Goal: Task Accomplishment & Management: Complete application form

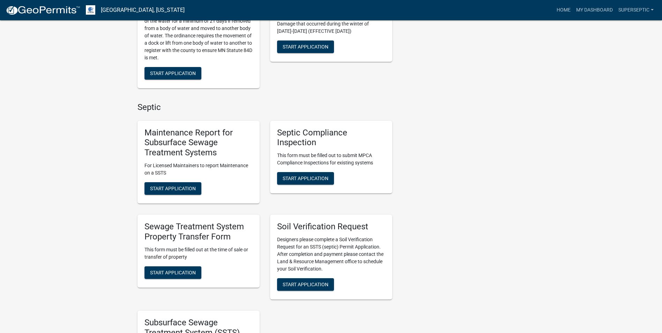
scroll to position [489, 0]
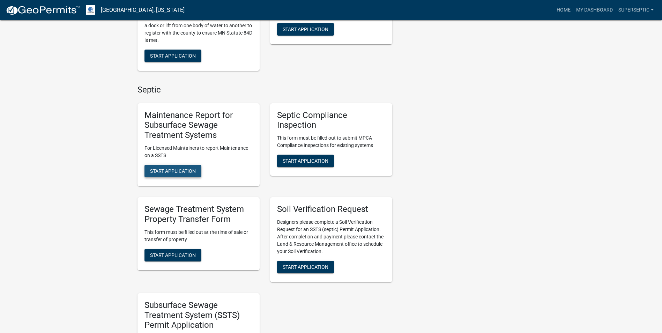
click at [186, 168] on span "Start Application" at bounding box center [173, 171] width 46 height 6
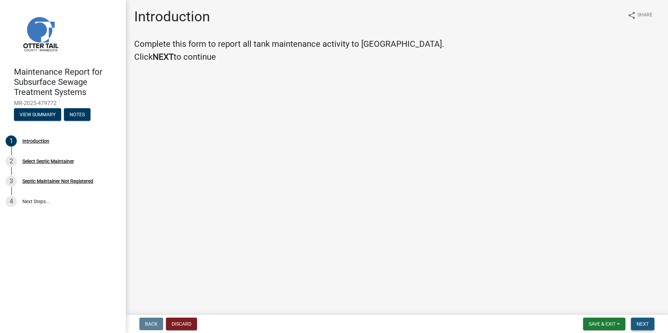
click at [648, 324] on span "Next" at bounding box center [642, 324] width 12 height 6
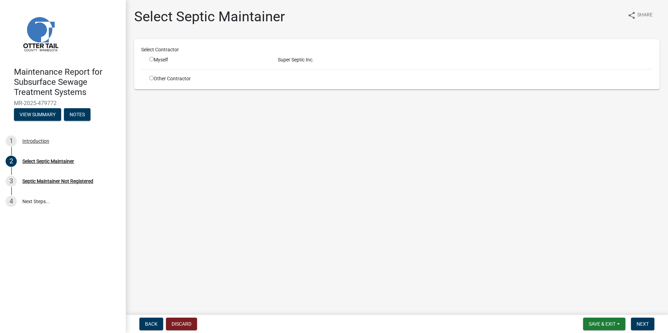
click at [152, 59] on input "radio" at bounding box center [151, 59] width 5 height 5
radio input "true"
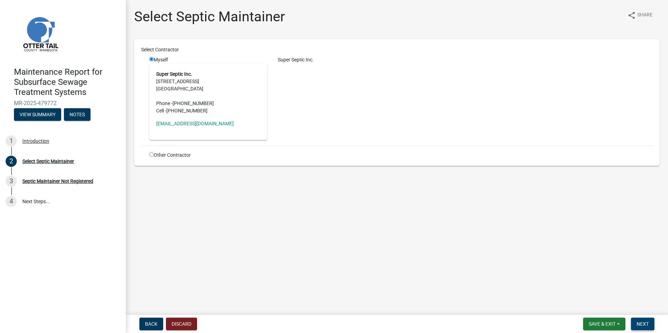
click at [637, 320] on button "Next" at bounding box center [642, 324] width 23 height 13
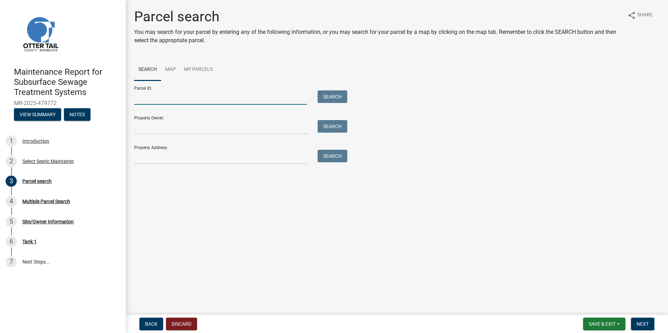
click at [200, 95] on input "Parcel ID:" at bounding box center [220, 97] width 173 height 14
paste input "17000310370023"
type input "17000310370023"
click at [327, 101] on button "Search" at bounding box center [332, 96] width 30 height 13
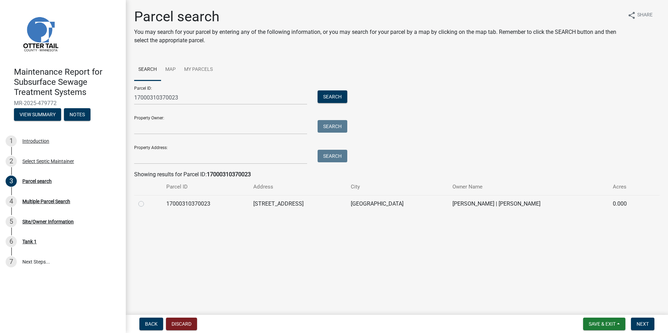
click at [147, 200] on label at bounding box center [147, 200] width 0 height 0
click at [147, 203] on input "radio" at bounding box center [149, 202] width 5 height 5
radio input "true"
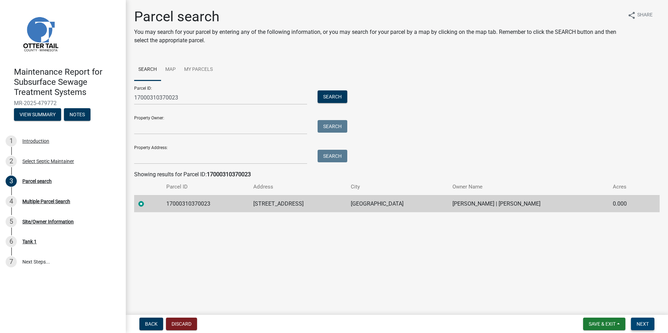
click at [644, 326] on span "Next" at bounding box center [642, 324] width 12 height 6
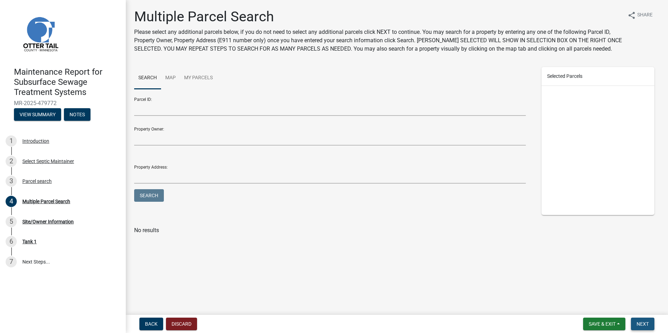
click at [638, 326] on span "Next" at bounding box center [642, 324] width 12 height 6
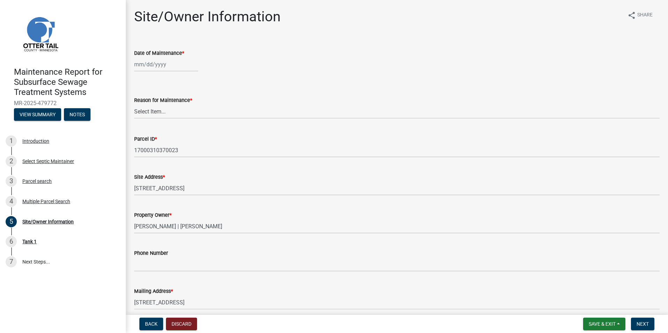
click at [148, 67] on div at bounding box center [166, 64] width 64 height 14
select select "9"
select select "2025"
click at [140, 124] on div "15" at bounding box center [140, 123] width 11 height 11
type input "[DATE]"
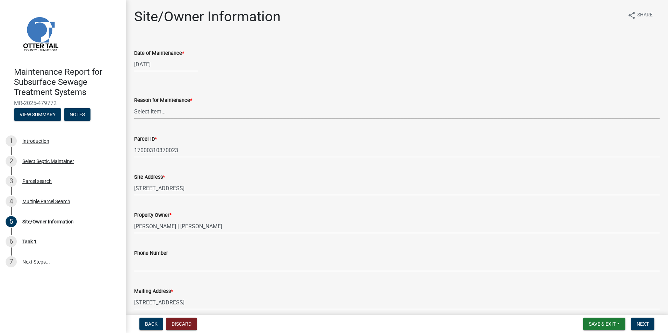
click at [145, 112] on select "Select Item... Called Routine Other" at bounding box center [396, 111] width 525 height 14
click at [134, 104] on select "Select Item... Called Routine Other" at bounding box center [396, 111] width 525 height 14
select select "3ac72b63-7b21-42e4-8192-806faae7a4f1"
click at [637, 322] on span "Next" at bounding box center [642, 324] width 12 height 6
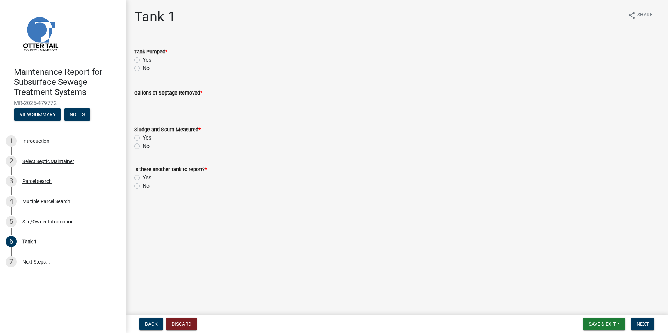
click at [142, 59] on label "Yes" at bounding box center [146, 60] width 9 height 8
click at [142, 59] on input "Yes" at bounding box center [144, 58] width 5 height 5
radio input "true"
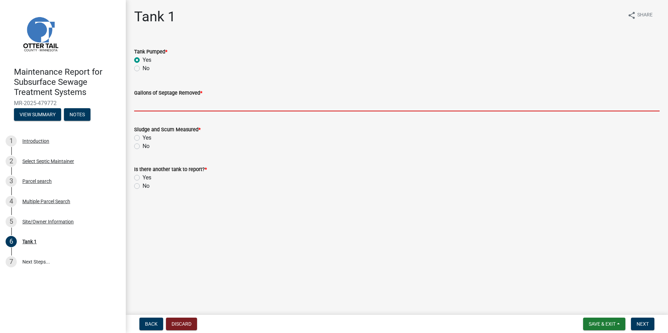
click at [163, 107] on input "Gallons of Septage Removed *" at bounding box center [396, 104] width 525 height 14
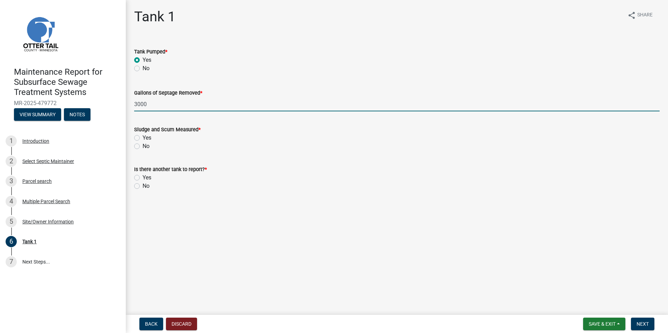
type input "3000"
click at [142, 138] on label "Yes" at bounding box center [146, 138] width 9 height 8
click at [142, 138] on input "Yes" at bounding box center [144, 136] width 5 height 5
radio input "true"
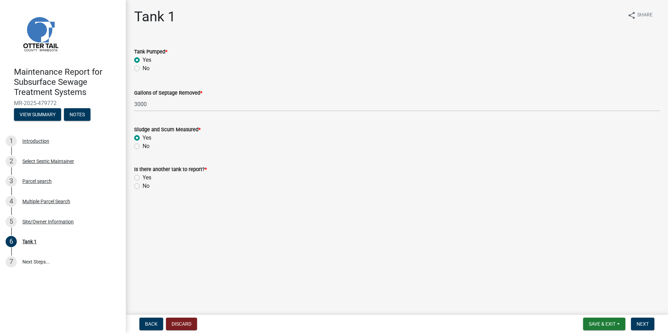
click at [142, 186] on label "No" at bounding box center [145, 186] width 7 height 8
click at [142, 186] on input "No" at bounding box center [144, 184] width 5 height 5
radio input "true"
click at [647, 325] on span "Next" at bounding box center [642, 324] width 12 height 6
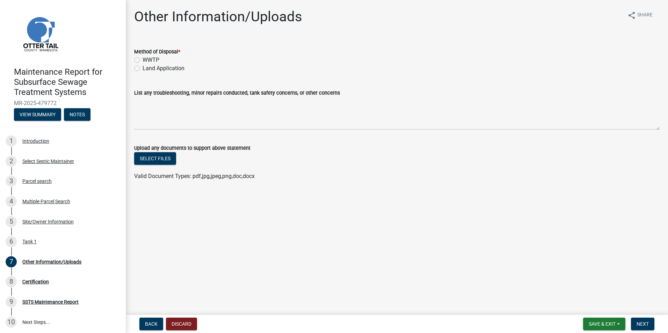
click at [142, 67] on label "Land Application" at bounding box center [163, 68] width 42 height 8
click at [142, 67] on input "Land Application" at bounding box center [144, 66] width 5 height 5
radio input "true"
click at [644, 320] on button "Next" at bounding box center [642, 324] width 23 height 13
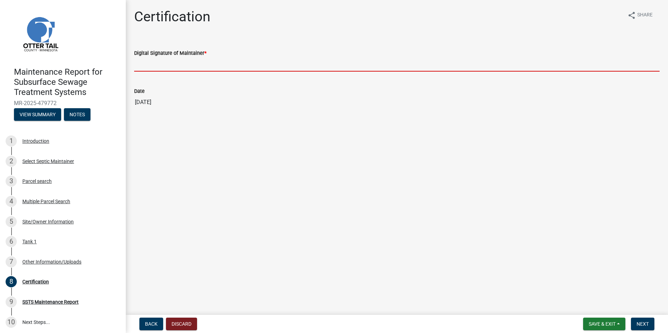
click at [207, 69] on input "Digital Signature of Maintainer *" at bounding box center [396, 64] width 525 height 14
type input "[PERSON_NAME]"
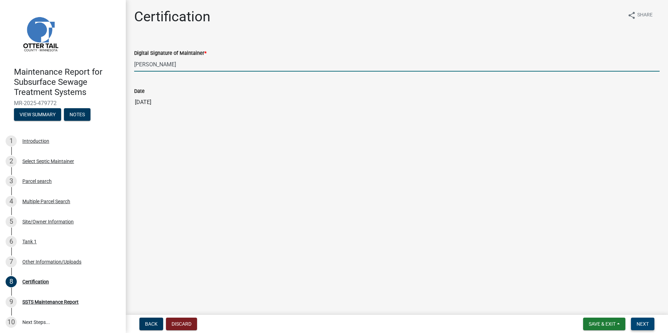
click at [650, 325] on button "Next" at bounding box center [642, 324] width 23 height 13
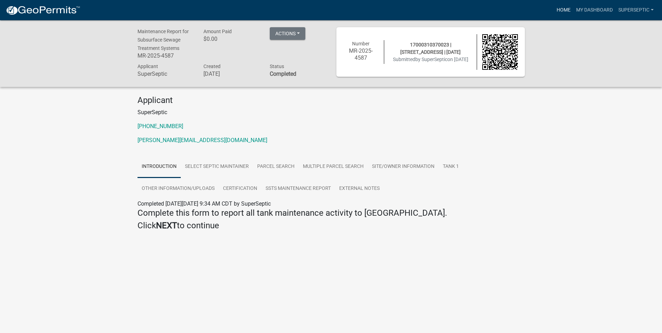
click at [558, 12] on link "Home" at bounding box center [564, 9] width 20 height 13
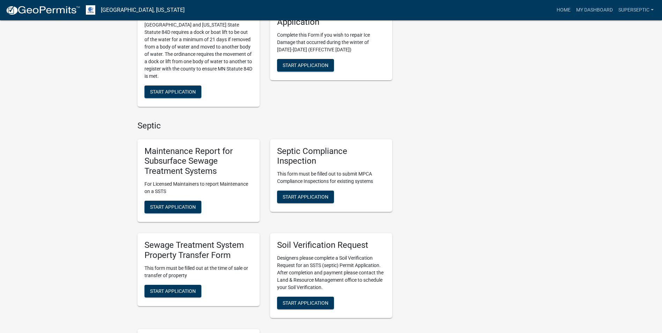
scroll to position [444, 0]
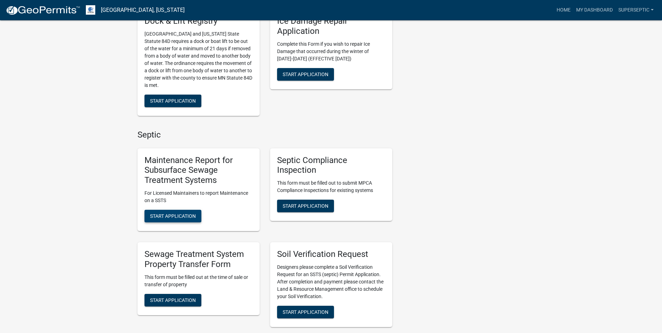
click at [187, 213] on span "Start Application" at bounding box center [173, 216] width 46 height 6
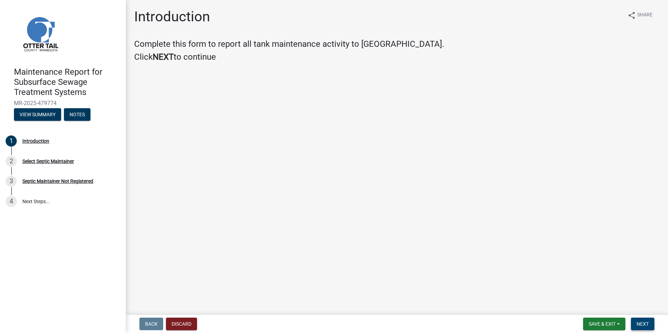
click at [648, 324] on span "Next" at bounding box center [642, 324] width 12 height 6
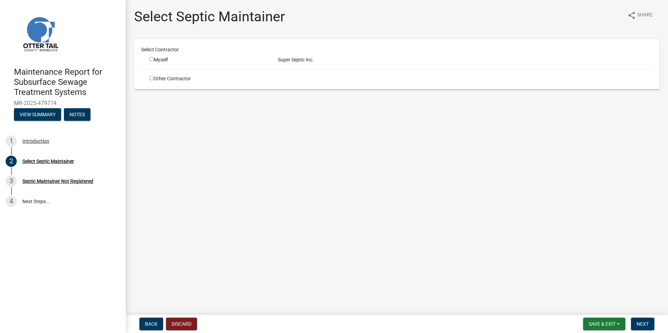
click at [153, 57] on input "radio" at bounding box center [151, 59] width 5 height 5
radio input "true"
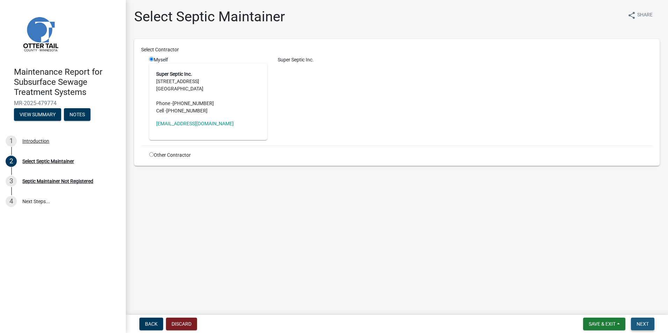
click at [646, 326] on span "Next" at bounding box center [642, 324] width 12 height 6
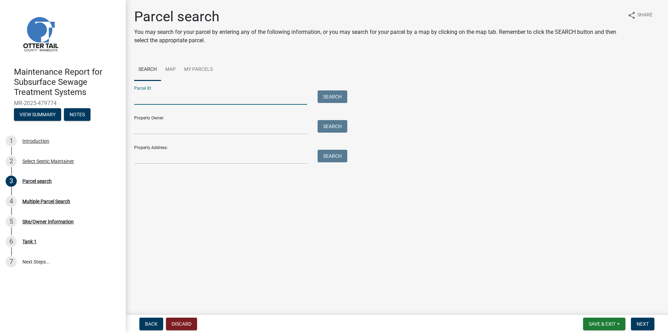
click at [177, 101] on input "Parcel ID:" at bounding box center [220, 97] width 173 height 14
paste input "77000100005000"
type input "77000100005000"
click at [336, 94] on button "Search" at bounding box center [332, 96] width 30 height 13
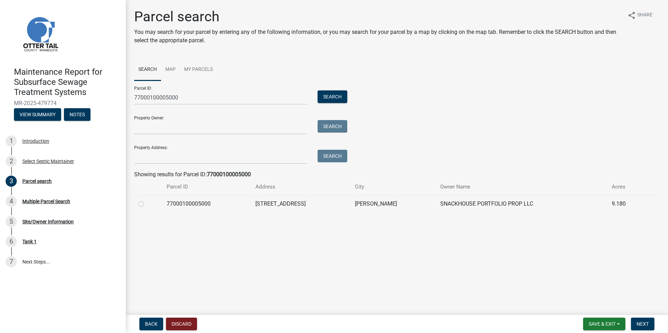
click at [147, 200] on label at bounding box center [147, 200] width 0 height 0
click at [147, 202] on input "radio" at bounding box center [149, 202] width 5 height 5
radio input "true"
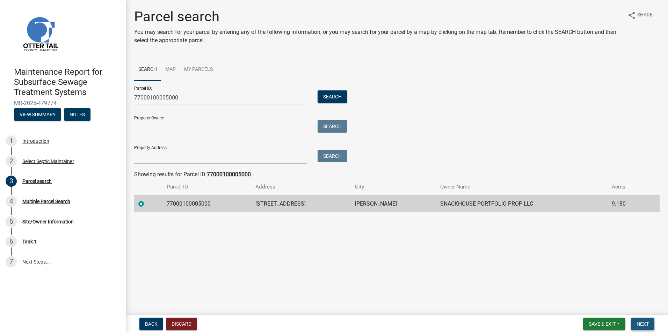
click at [646, 325] on span "Next" at bounding box center [642, 324] width 12 height 6
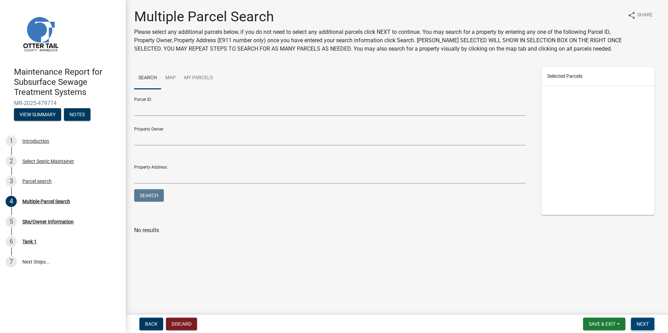
click at [640, 324] on span "Next" at bounding box center [642, 324] width 12 height 6
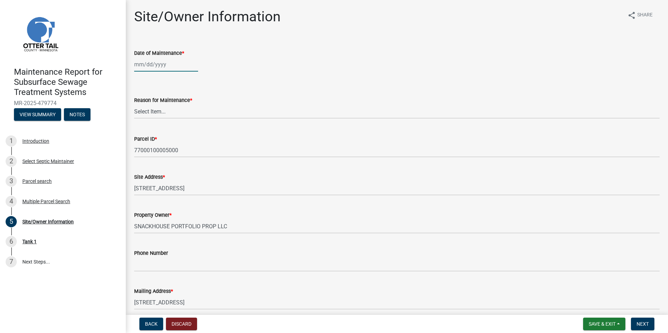
select select "9"
select select "2025"
click at [149, 67] on div "[PERSON_NAME] Feb Mar Apr [PERSON_NAME][DATE] Oct Nov [DATE] 1526 1527 1528 152…" at bounding box center [166, 64] width 64 height 14
click at [164, 126] on div "17" at bounding box center [163, 123] width 11 height 11
type input "[DATE]"
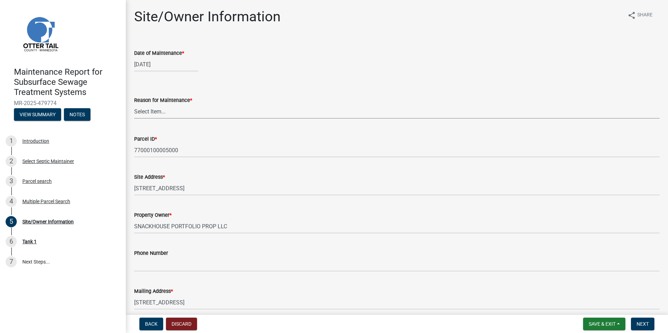
click at [157, 118] on select "Select Item... Called Routine Other" at bounding box center [396, 111] width 525 height 14
click at [134, 104] on select "Select Item... Called Routine Other" at bounding box center [396, 111] width 525 height 14
select select "3ac72b63-7b21-42e4-8192-806faae7a4f1"
click at [650, 325] on button "Next" at bounding box center [642, 324] width 23 height 13
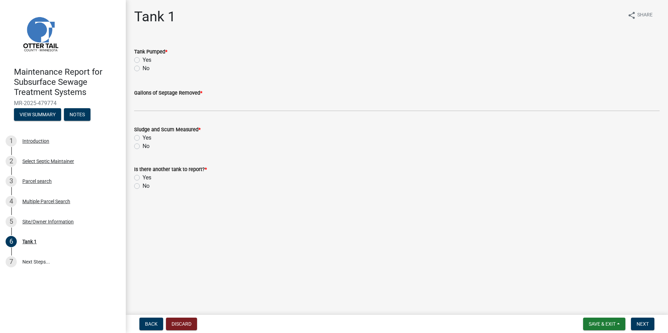
click at [142, 59] on label "Yes" at bounding box center [146, 60] width 9 height 8
click at [142, 59] on input "Yes" at bounding box center [144, 58] width 5 height 5
radio input "true"
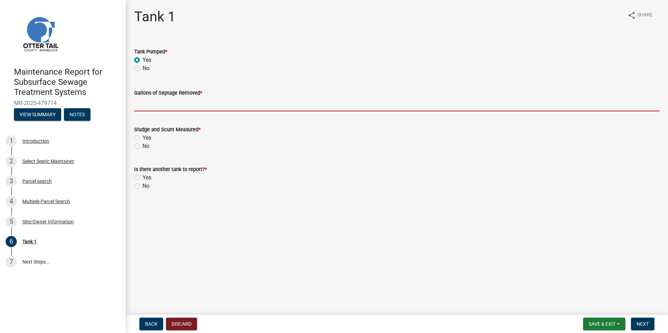
click at [143, 105] on input "Gallons of Septage Removed *" at bounding box center [396, 104] width 525 height 14
type input "3000"
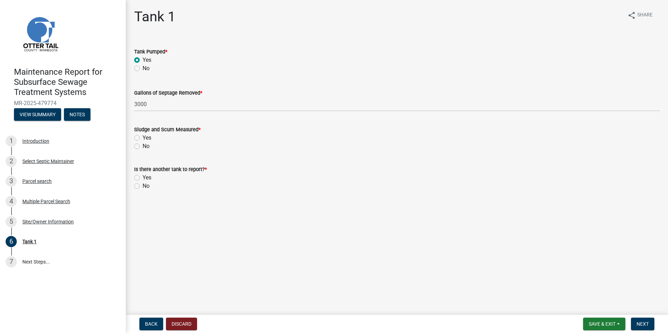
click at [142, 137] on label "Yes" at bounding box center [146, 138] width 9 height 8
click at [142, 137] on input "Yes" at bounding box center [144, 136] width 5 height 5
radio input "true"
click at [142, 185] on label "No" at bounding box center [145, 186] width 7 height 8
click at [142, 185] on input "No" at bounding box center [144, 184] width 5 height 5
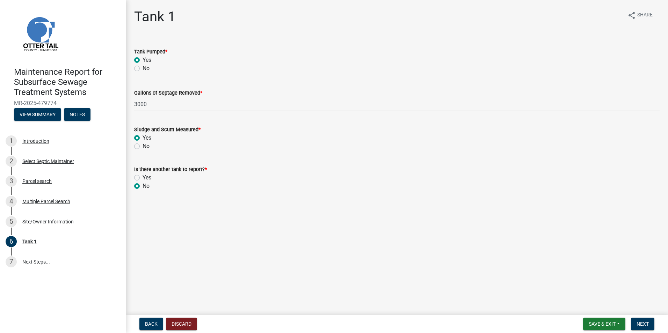
radio input "true"
click at [648, 321] on span "Next" at bounding box center [642, 324] width 12 height 6
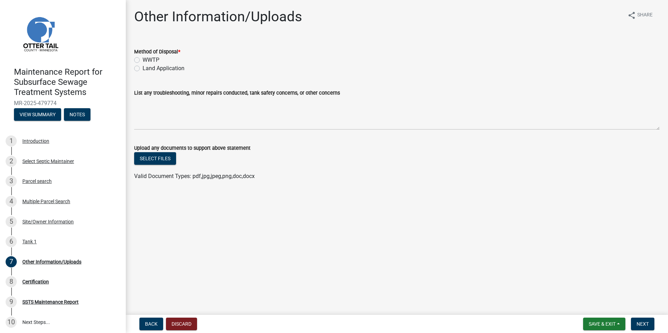
click at [168, 67] on label "Land Application" at bounding box center [163, 68] width 42 height 8
click at [147, 67] on input "Land Application" at bounding box center [144, 66] width 5 height 5
radio input "true"
click at [648, 325] on span "Next" at bounding box center [642, 324] width 12 height 6
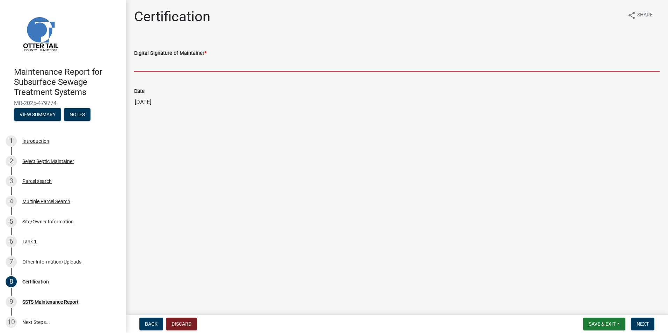
click at [167, 66] on input "Digital Signature of Maintainer *" at bounding box center [396, 64] width 525 height 14
type input "[PERSON_NAME]"
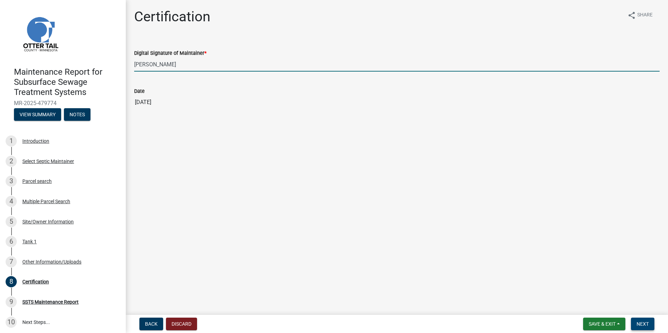
click at [641, 319] on button "Next" at bounding box center [642, 324] width 23 height 13
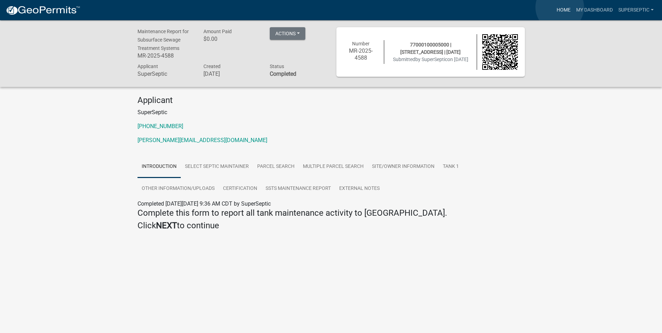
click at [560, 7] on link "Home" at bounding box center [564, 9] width 20 height 13
